Goal: Transaction & Acquisition: Obtain resource

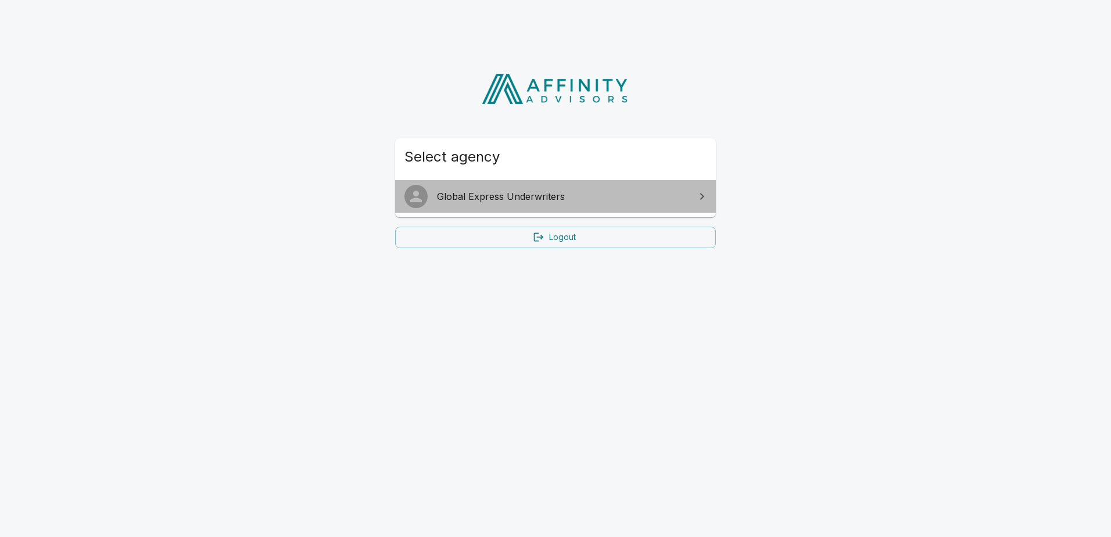
click at [524, 194] on span "Global Express Underwriters" at bounding box center [562, 197] width 251 height 14
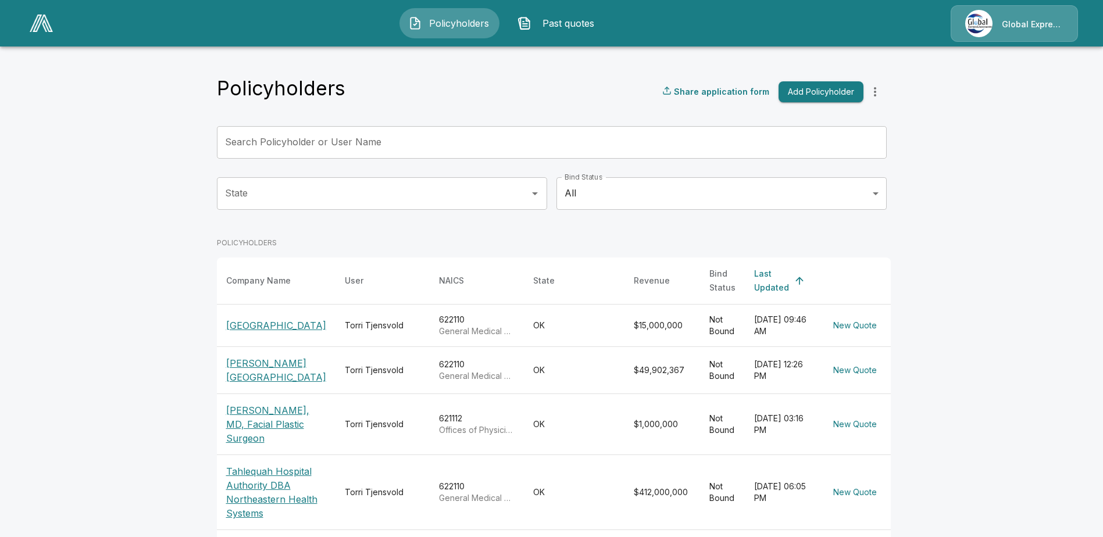
click at [272, 319] on p "Fairview Regional Medical Center" at bounding box center [276, 326] width 100 height 14
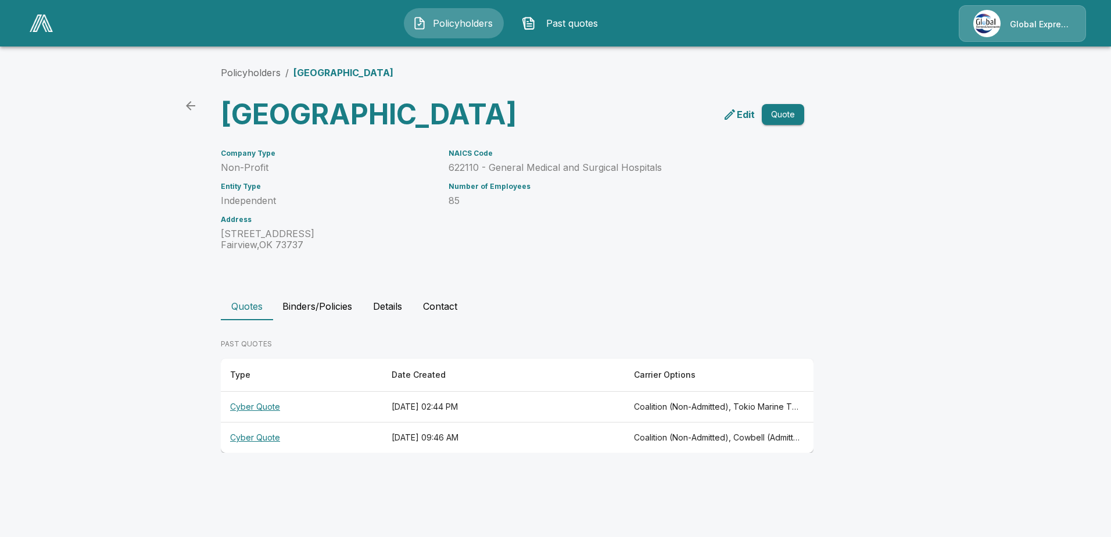
click at [390, 320] on button "Details" at bounding box center [388, 306] width 52 height 28
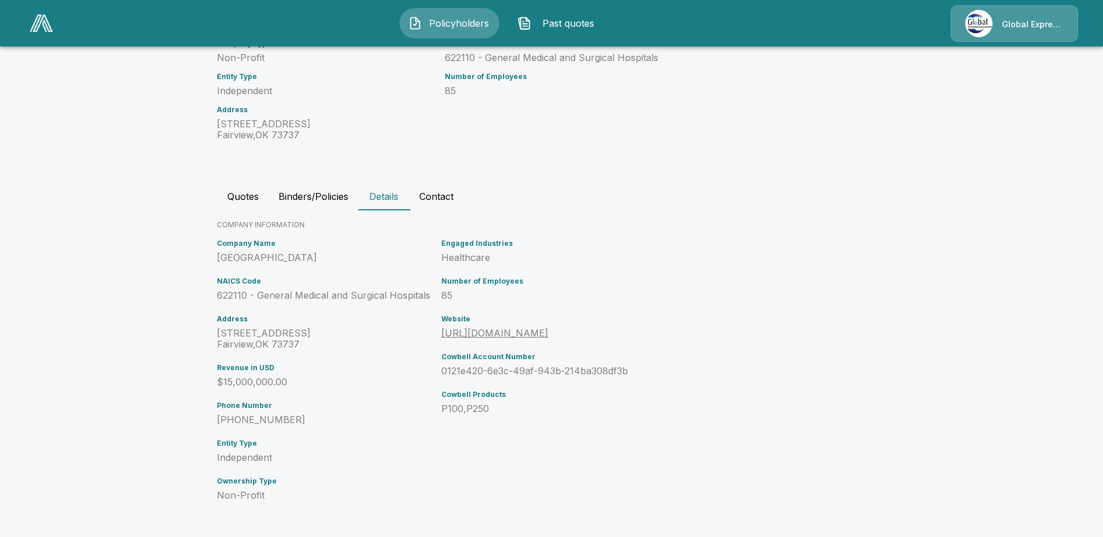
scroll to position [142, 0]
click at [242, 198] on button "Quotes" at bounding box center [243, 197] width 52 height 28
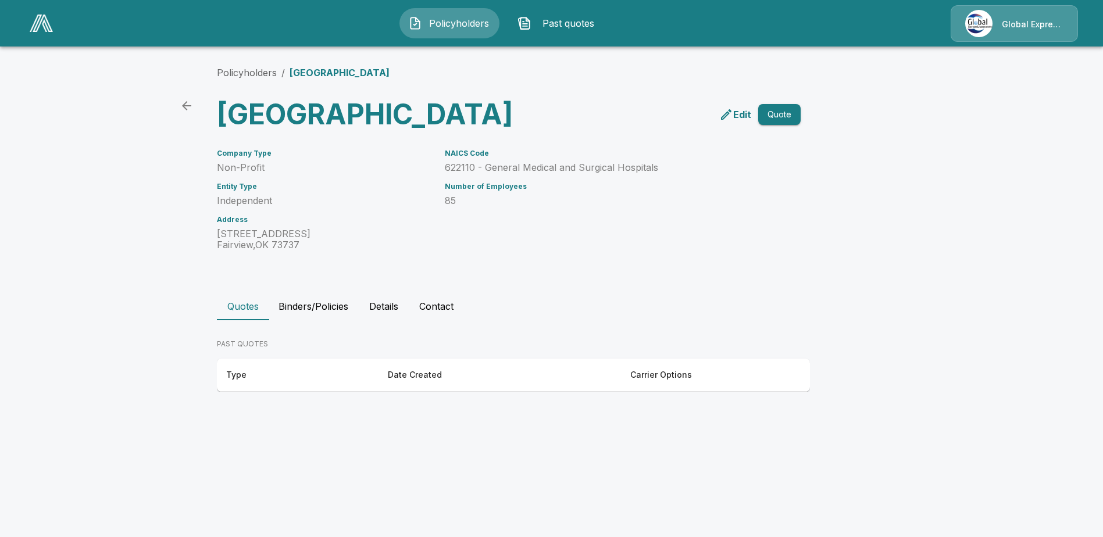
scroll to position [0, 0]
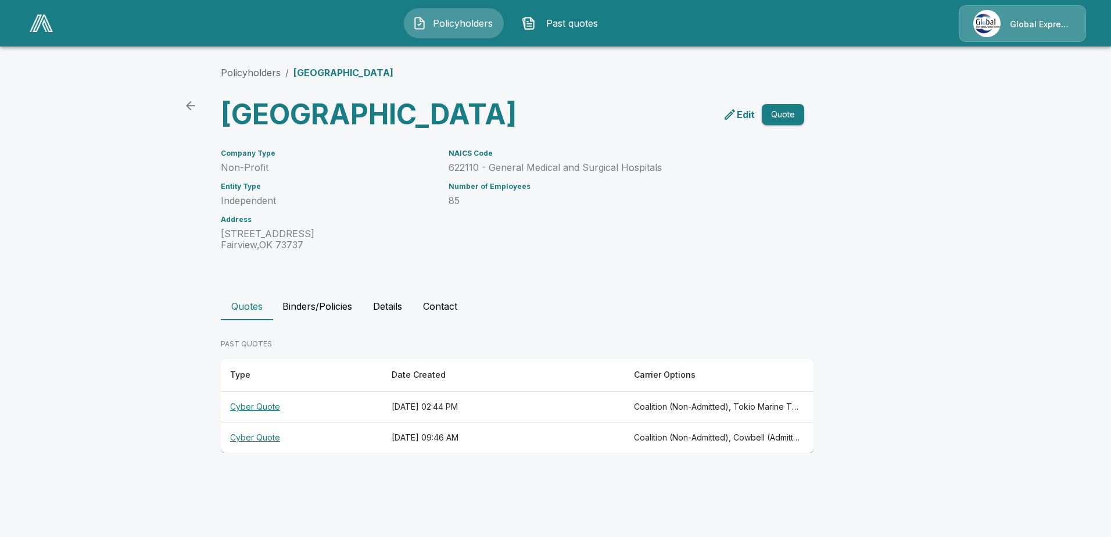
click at [257, 453] on th "Cyber Quote" at bounding box center [302, 438] width 162 height 31
click at [253, 423] on th "Cyber Quote" at bounding box center [302, 407] width 162 height 31
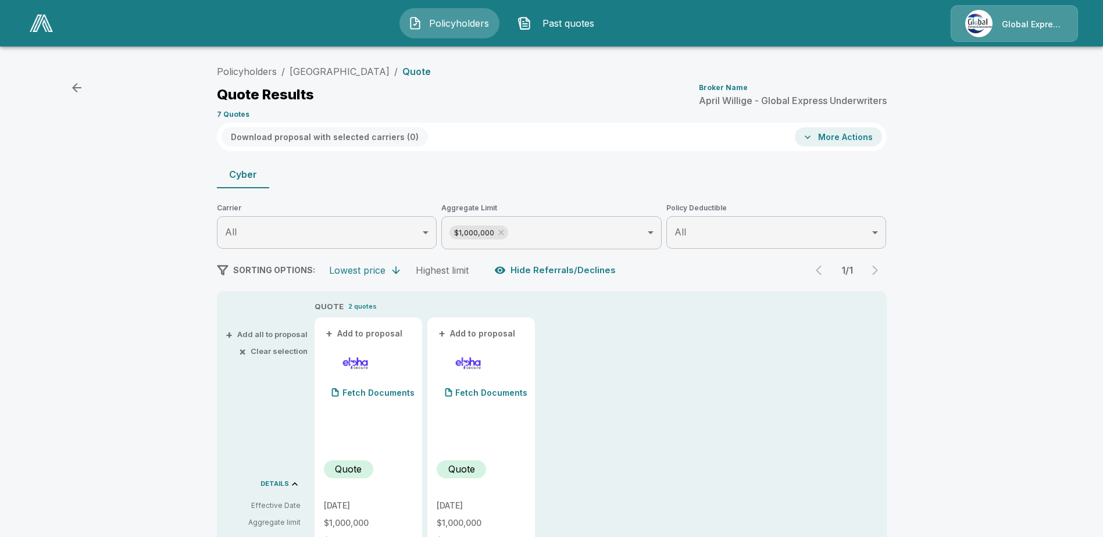
click at [808, 140] on icon "button" at bounding box center [808, 137] width 12 height 12
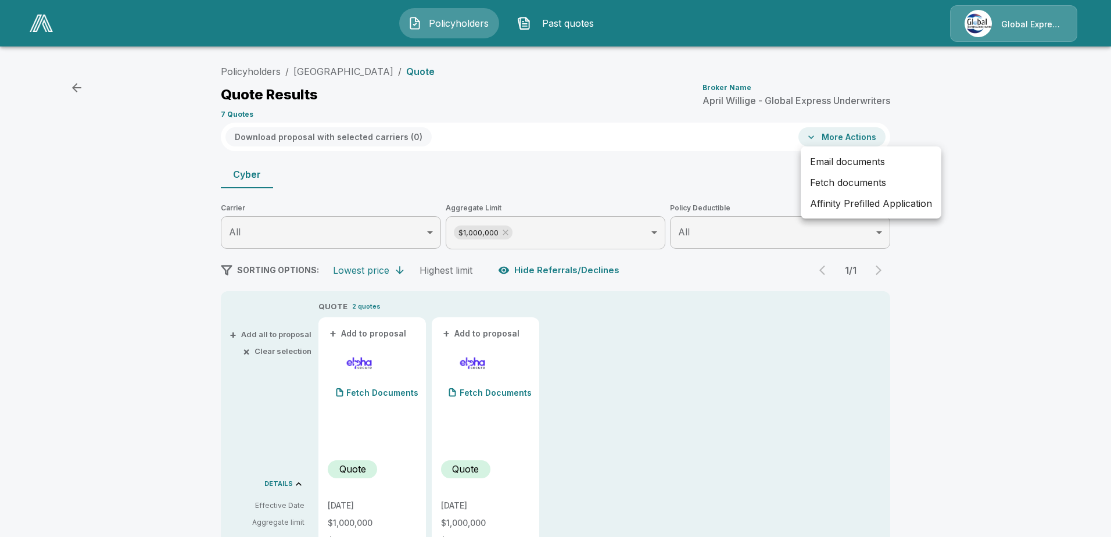
click at [957, 310] on div at bounding box center [555, 268] width 1111 height 537
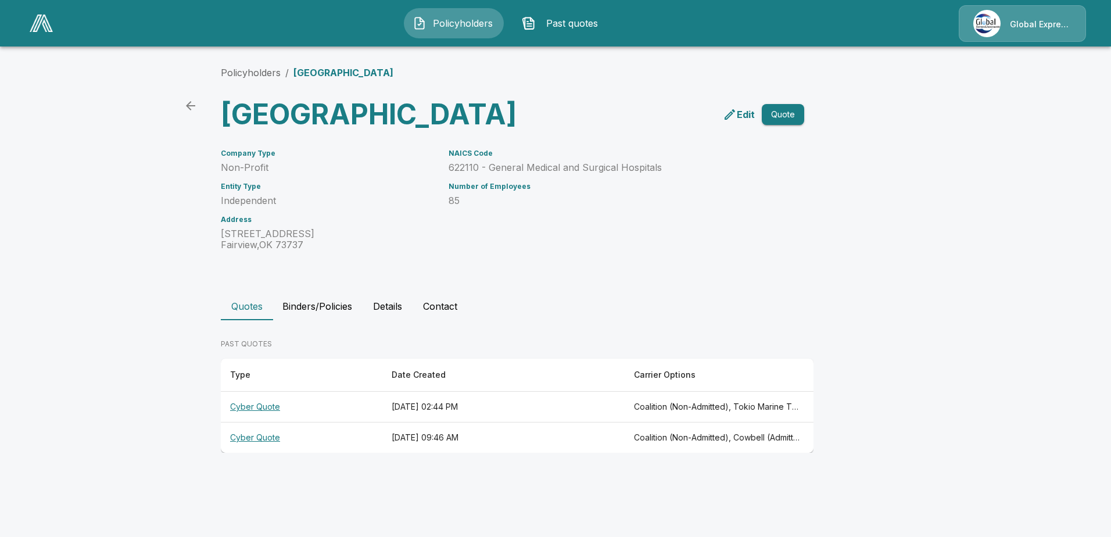
click at [253, 423] on th "Cyber Quote" at bounding box center [302, 407] width 162 height 31
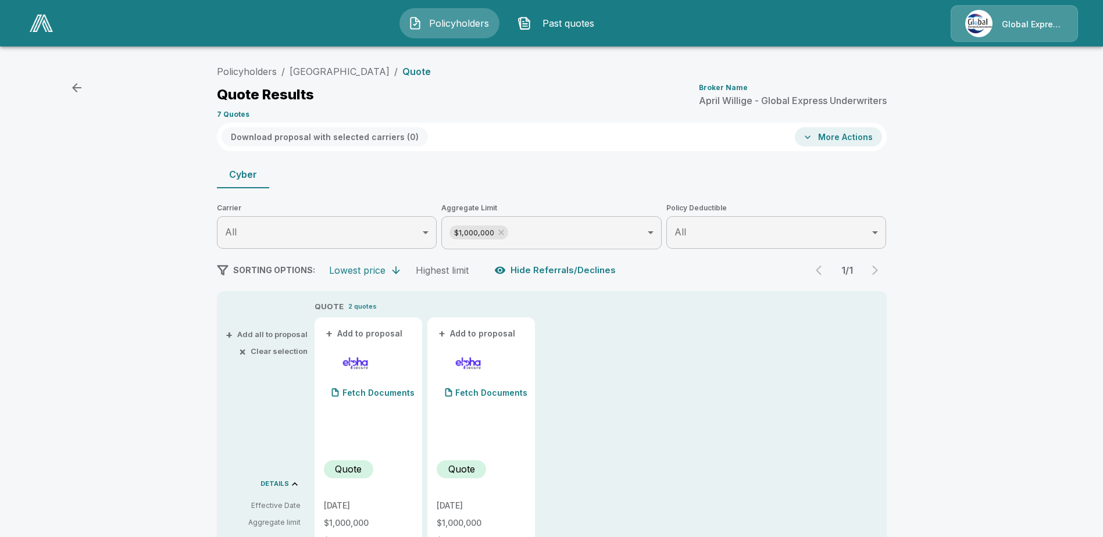
click at [549, 271] on button "Hide Referrals/Declines" at bounding box center [556, 270] width 128 height 22
click at [549, 271] on button "Show Referrals/Declines" at bounding box center [558, 270] width 133 height 22
click at [549, 271] on button "Hide Referrals/Declines" at bounding box center [556, 270] width 128 height 22
click at [228, 115] on p "7 Quotes" at bounding box center [233, 114] width 33 height 7
click at [229, 119] on div "Policyholders / Fairview Regional Medical Center / Quote Quote Results Broker N…" at bounding box center [552, 91] width 670 height 63
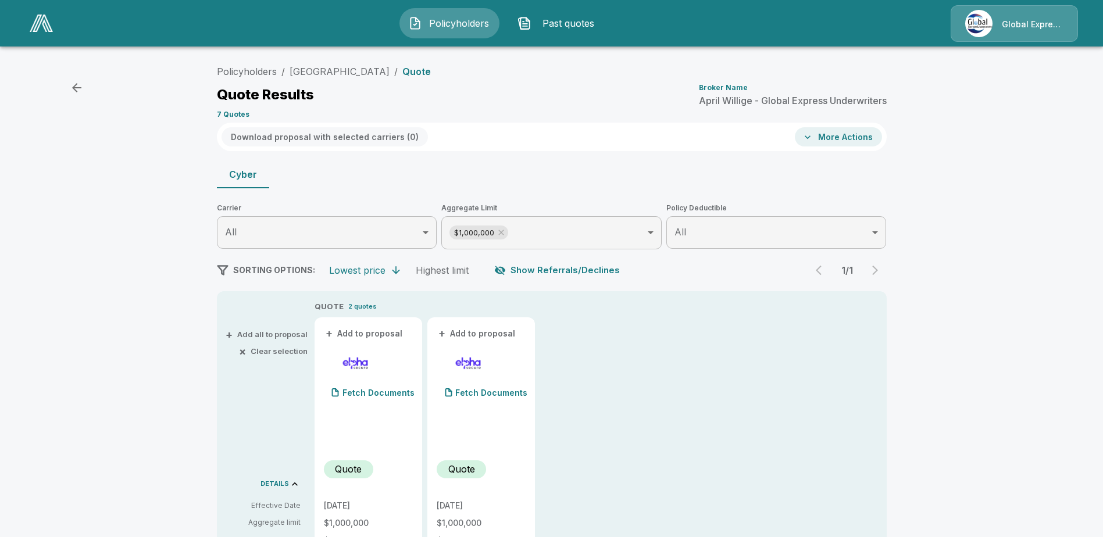
click at [230, 117] on p "7 Quotes" at bounding box center [233, 114] width 33 height 7
click at [431, 73] on p "Quote" at bounding box center [416, 71] width 28 height 9
click at [524, 276] on button "Show Referrals/Declines" at bounding box center [558, 270] width 133 height 22
click at [519, 269] on button "Hide Referrals/Declines" at bounding box center [556, 270] width 128 height 22
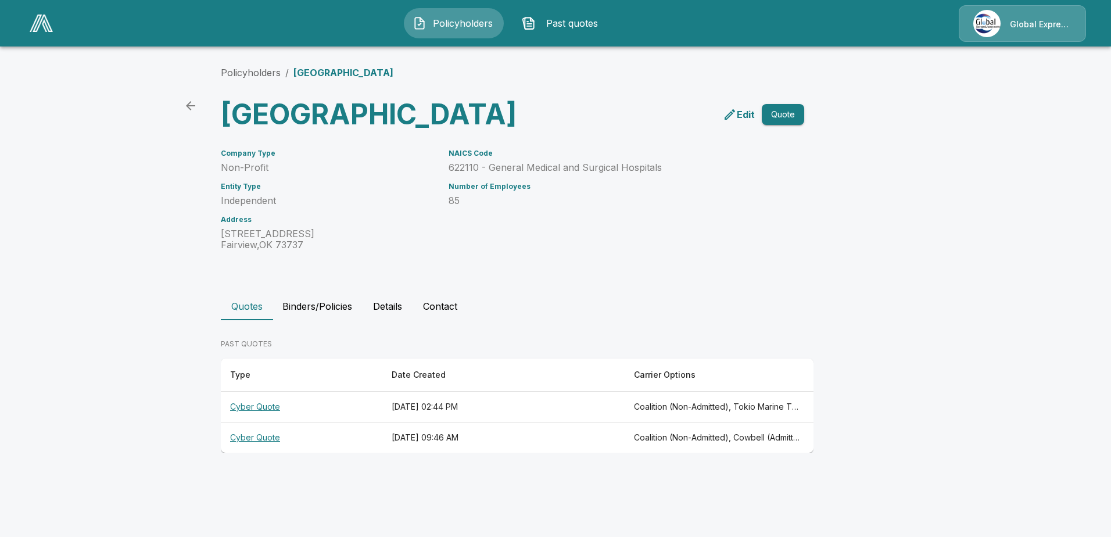
click at [263, 423] on th "Cyber Quote" at bounding box center [302, 407] width 162 height 31
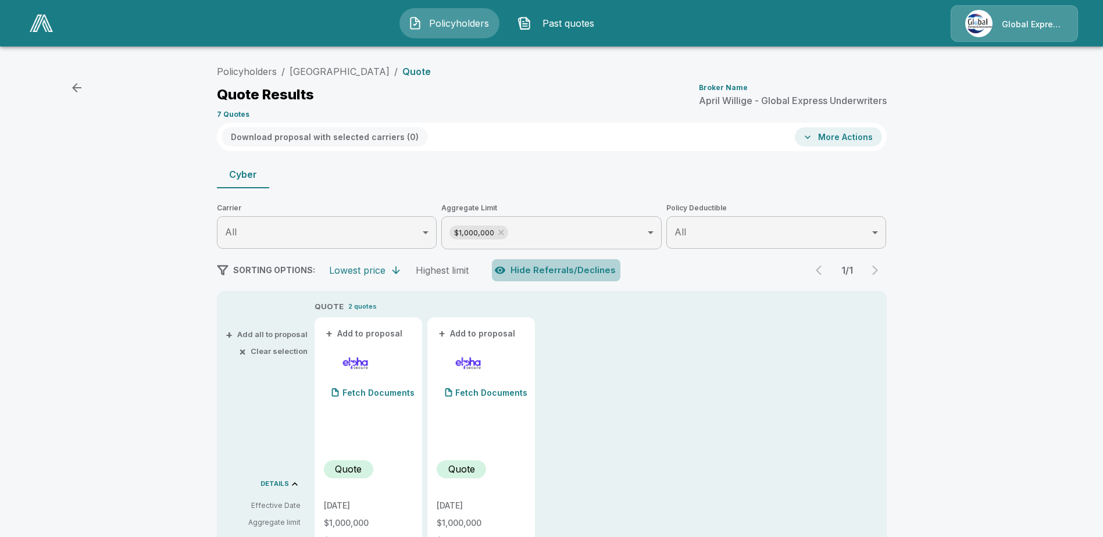
click at [580, 271] on button "Hide Referrals/Declines" at bounding box center [556, 270] width 128 height 22
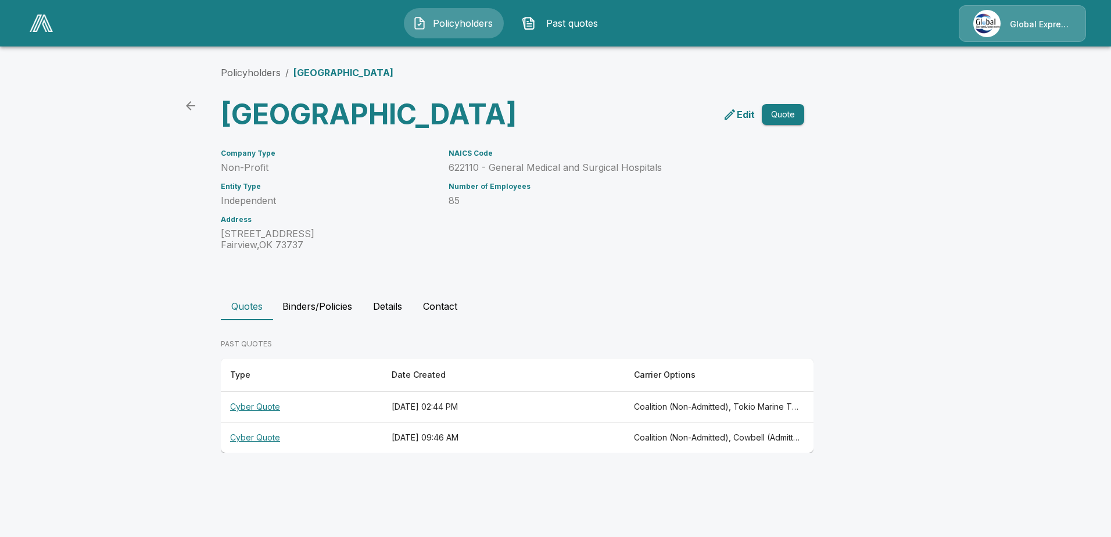
click at [780, 126] on button "Quote" at bounding box center [783, 115] width 42 height 22
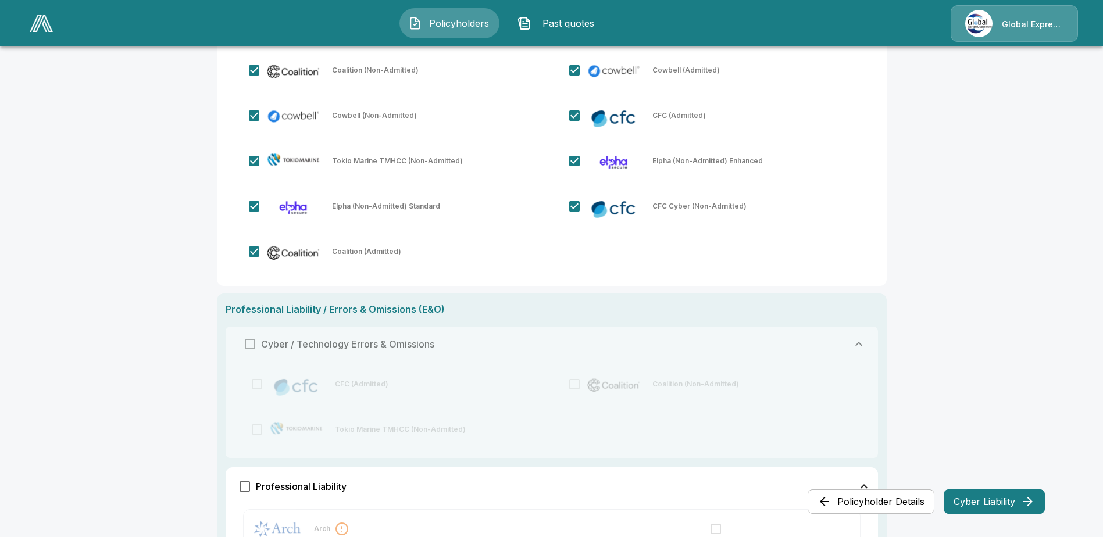
scroll to position [349, 0]
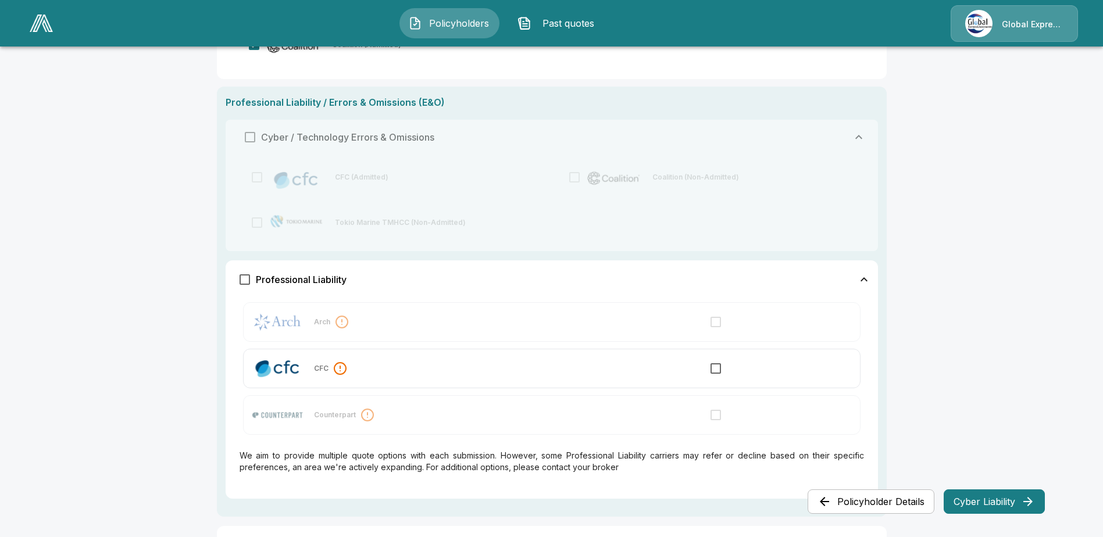
click at [992, 502] on button "Cyber Liability" at bounding box center [993, 501] width 101 height 24
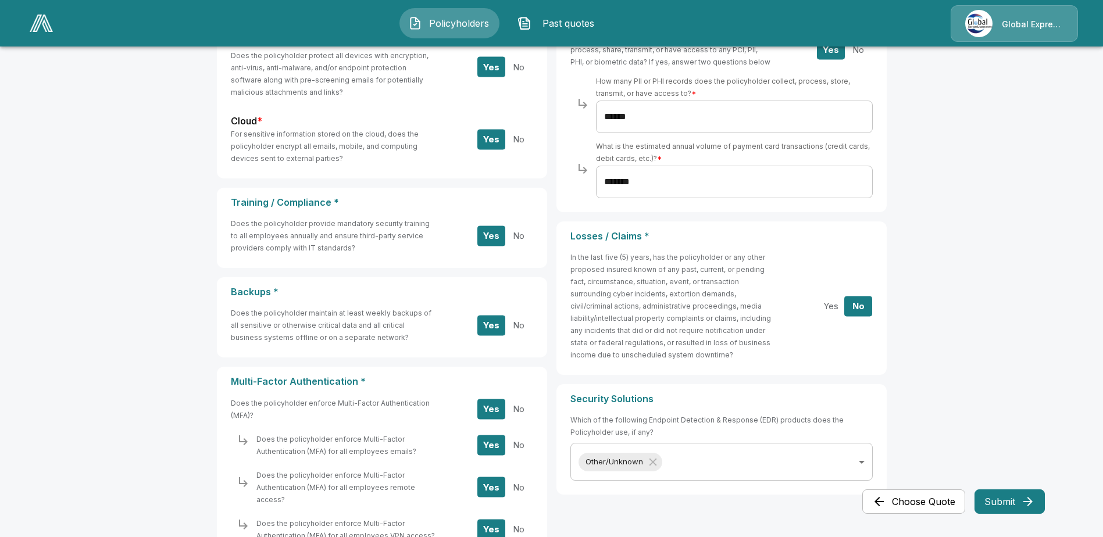
click at [999, 488] on main "**********" at bounding box center [551, 155] width 1103 height 1009
click at [1004, 503] on button "Submit" at bounding box center [1009, 501] width 70 height 24
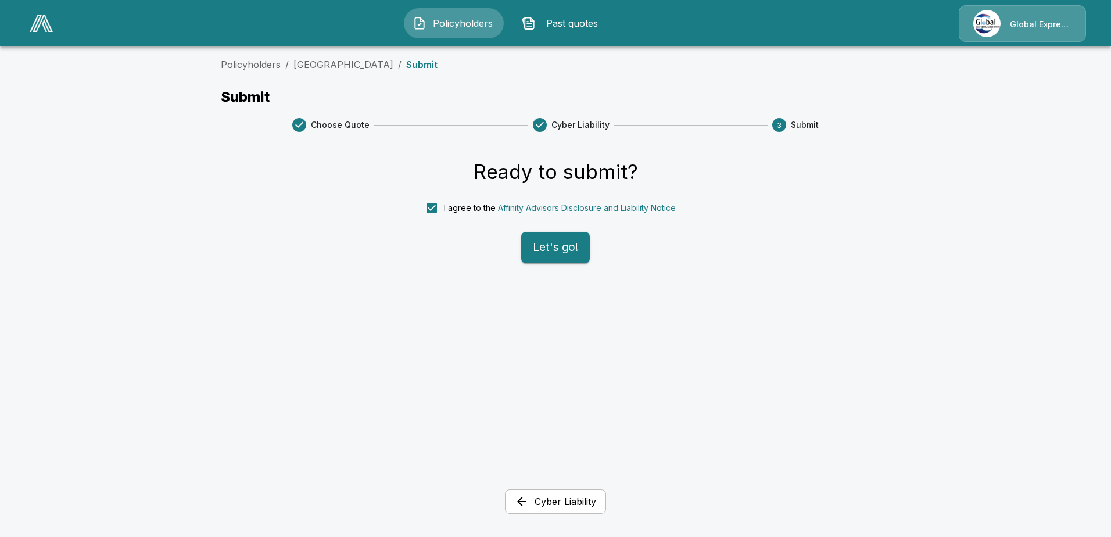
click at [535, 249] on button "Let's go!" at bounding box center [555, 247] width 69 height 31
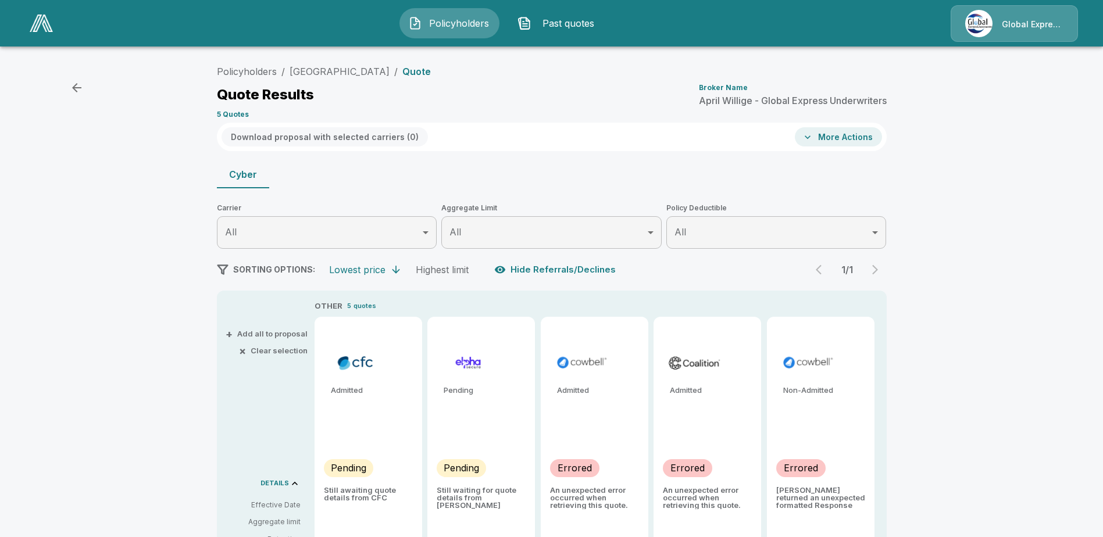
type input "*******"
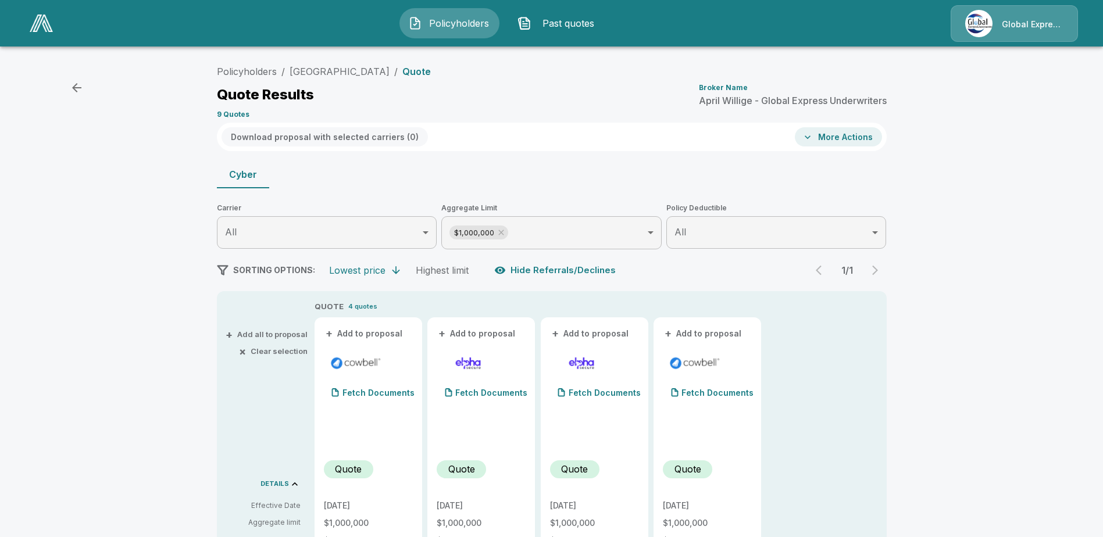
click at [538, 273] on button "Hide Referrals/Declines" at bounding box center [556, 270] width 128 height 22
click at [538, 274] on button "Show Referrals/Declines" at bounding box center [558, 270] width 133 height 22
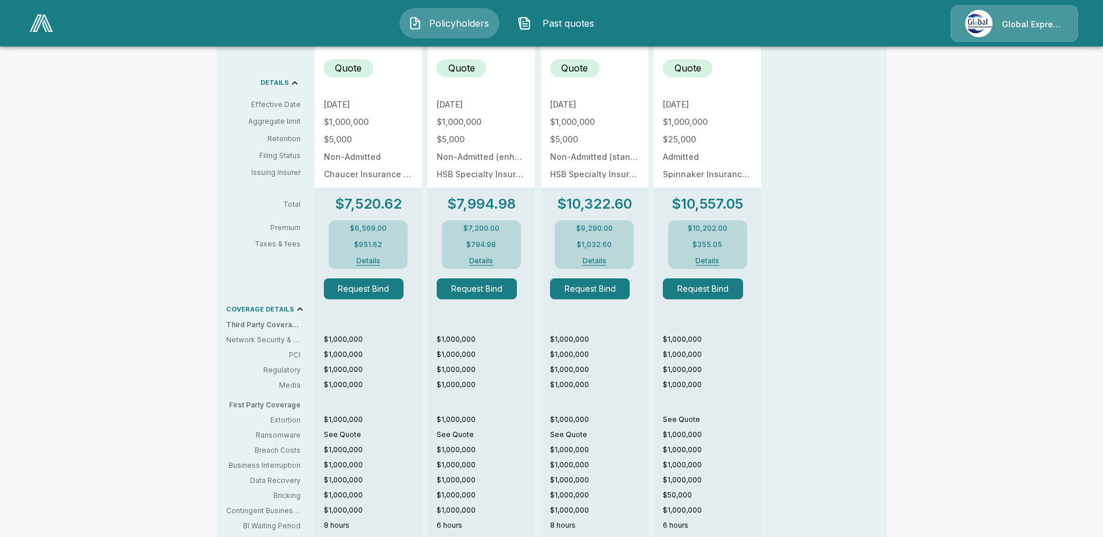
scroll to position [148, 0]
